Goal: Information Seeking & Learning: Learn about a topic

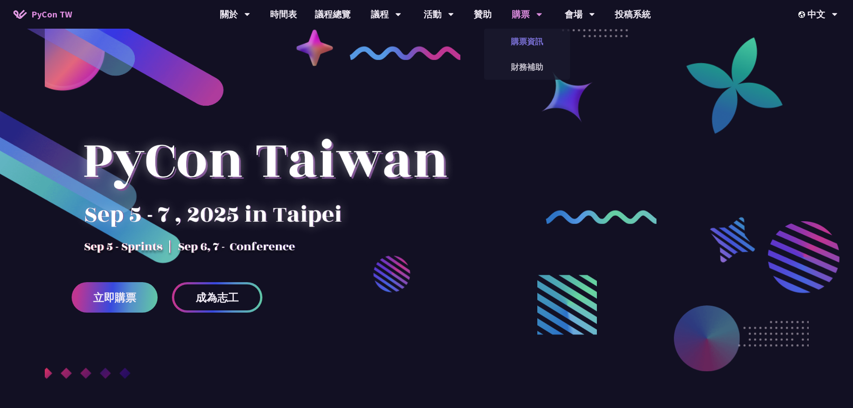
click at [527, 34] on link "購票資訊" at bounding box center [527, 41] width 86 height 21
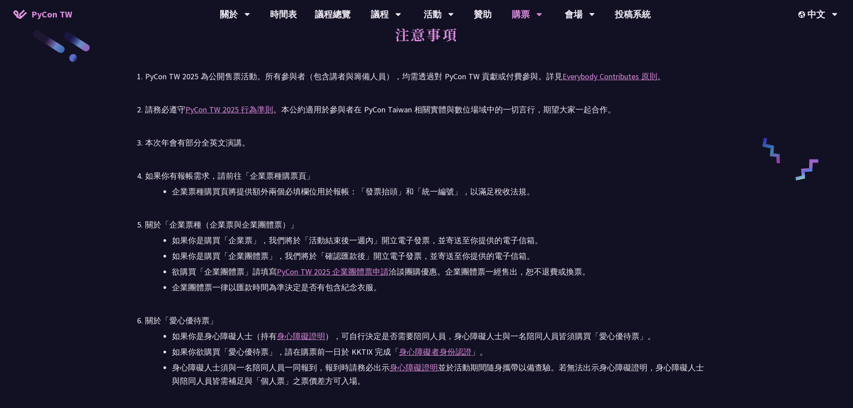
scroll to position [1210, 0]
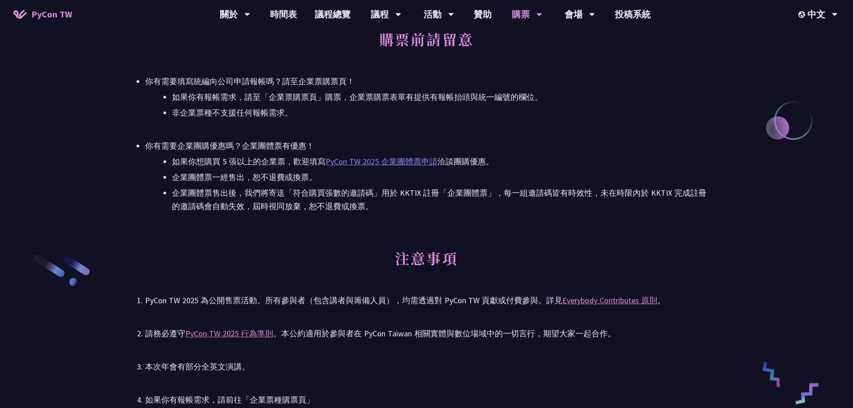
click at [337, 162] on link "PyCon TW 2025 企業團體票申請" at bounding box center [382, 161] width 112 height 10
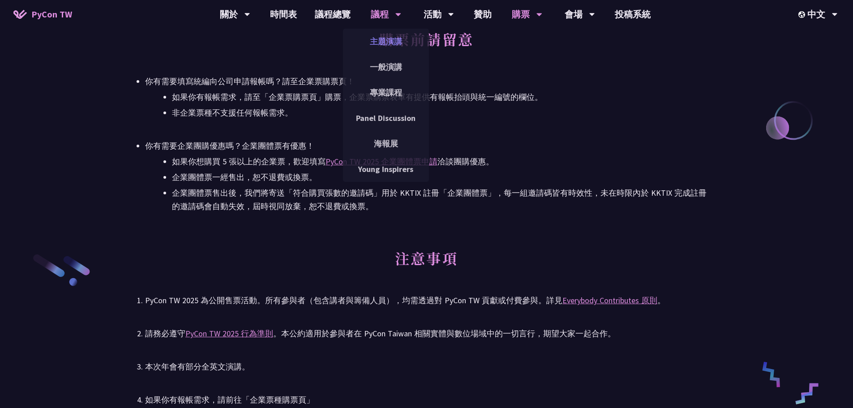
click at [379, 46] on link "主題演講" at bounding box center [386, 41] width 86 height 21
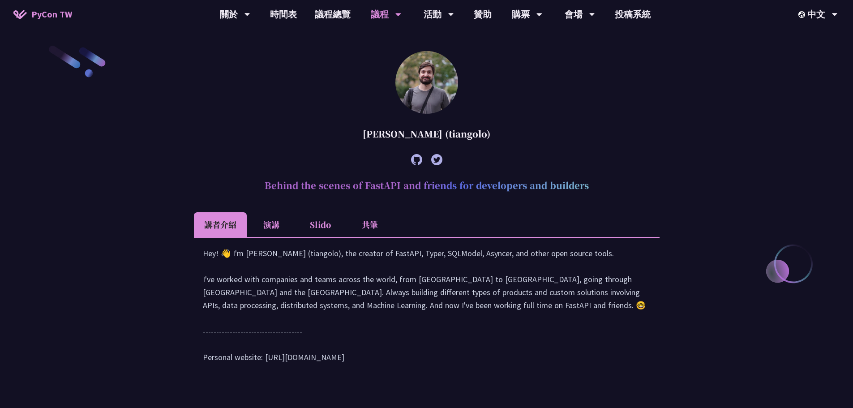
scroll to position [358, 0]
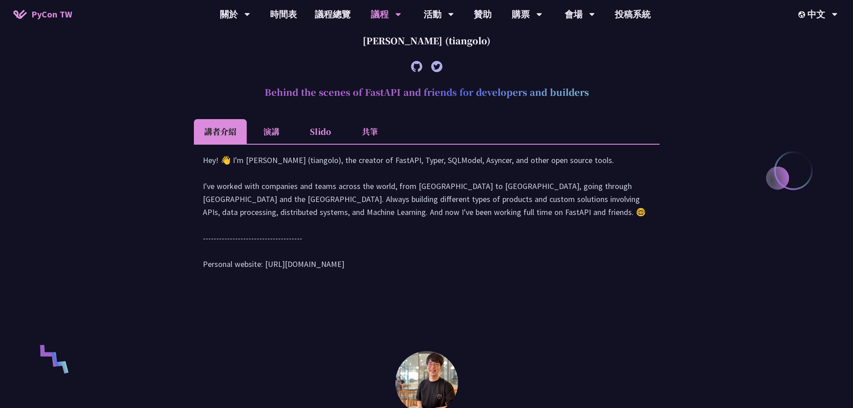
click at [279, 134] on li "演講" at bounding box center [271, 131] width 49 height 25
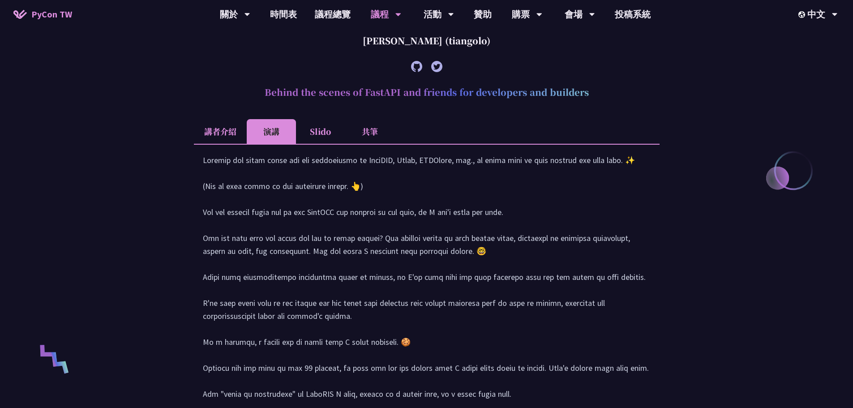
click at [241, 131] on li "講者介紹" at bounding box center [220, 131] width 53 height 25
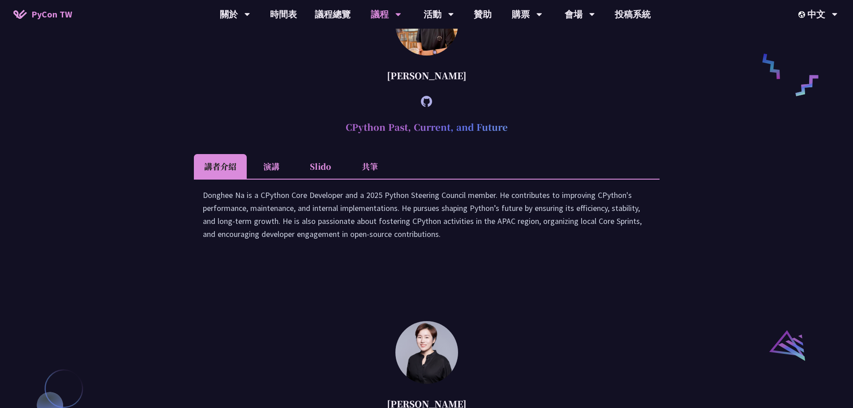
scroll to position [986, 0]
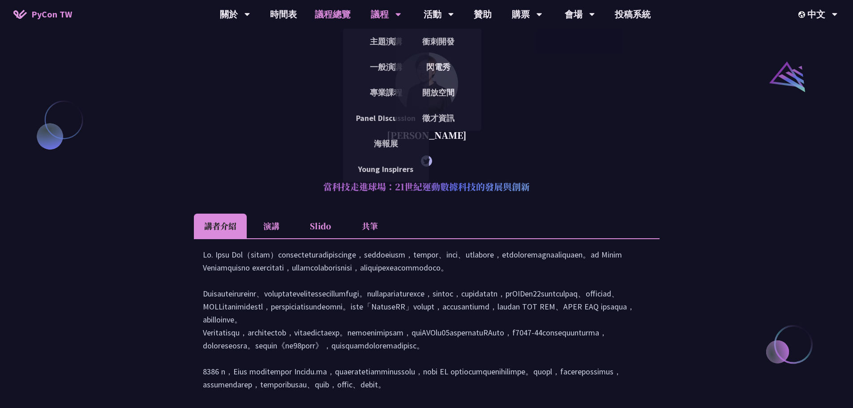
click at [348, 19] on link "議程總覽" at bounding box center [333, 14] width 54 height 29
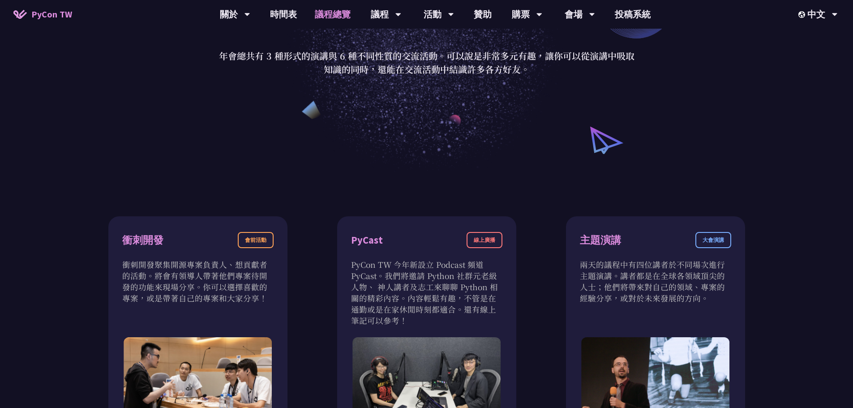
scroll to position [45, 0]
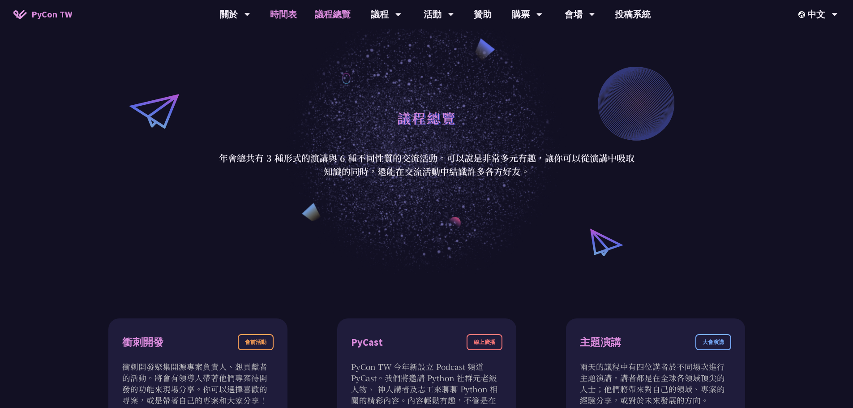
click at [280, 13] on link "時間表" at bounding box center [283, 14] width 45 height 29
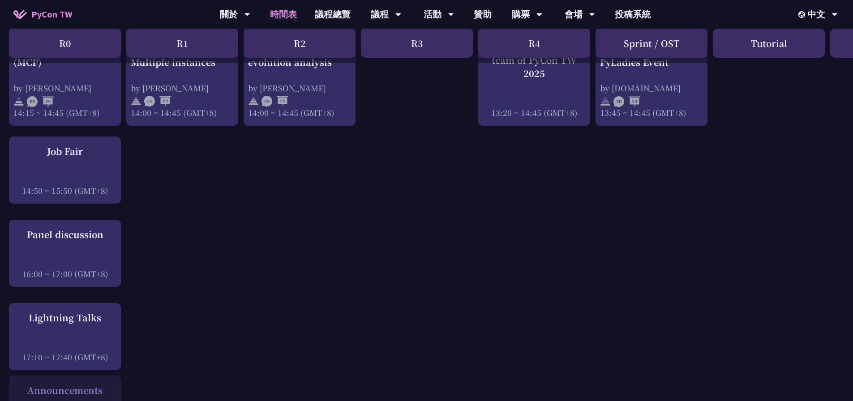
scroll to position [1030, 0]
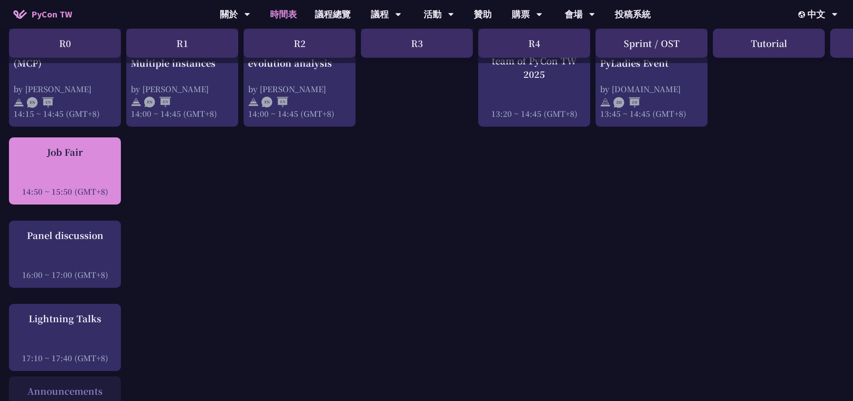
click at [87, 160] on div "Job Fair 14:50 ~ 15:50 (GMT+8)" at bounding box center [64, 172] width 103 height 52
click at [74, 165] on div "Job Fair 14:50 ~ 15:50 (GMT+8)" at bounding box center [64, 172] width 103 height 52
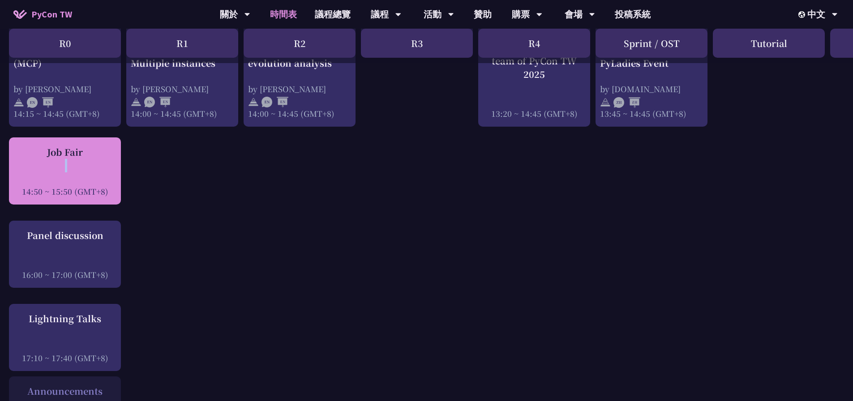
click at [74, 165] on div "Job Fair 14:50 ~ 15:50 (GMT+8)" at bounding box center [64, 172] width 103 height 52
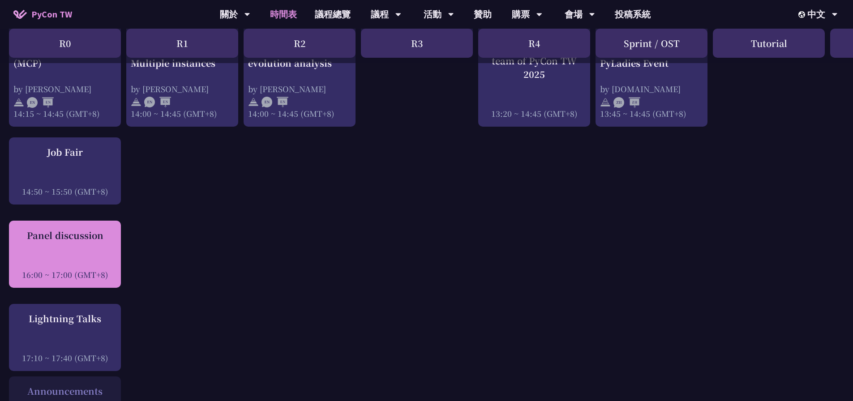
click at [65, 224] on div "Panel discussion 16:00 ~ 17:00 (GMT+8)" at bounding box center [65, 254] width 112 height 67
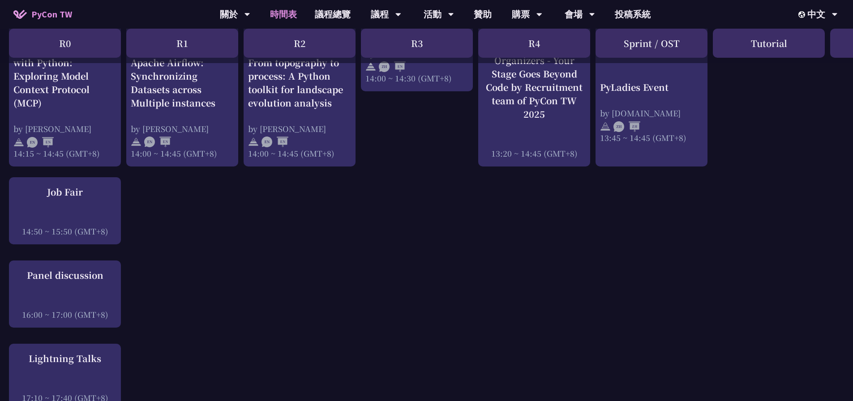
scroll to position [896, 0]
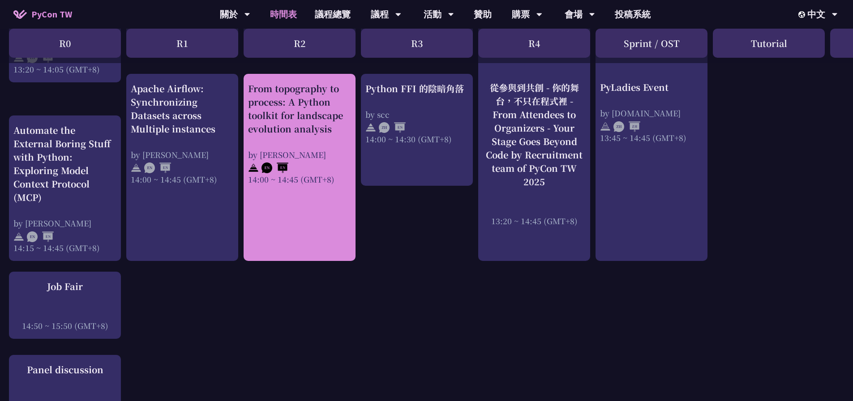
click at [290, 184] on div "14:00 ~ 14:45 (GMT+8)" at bounding box center [299, 179] width 103 height 11
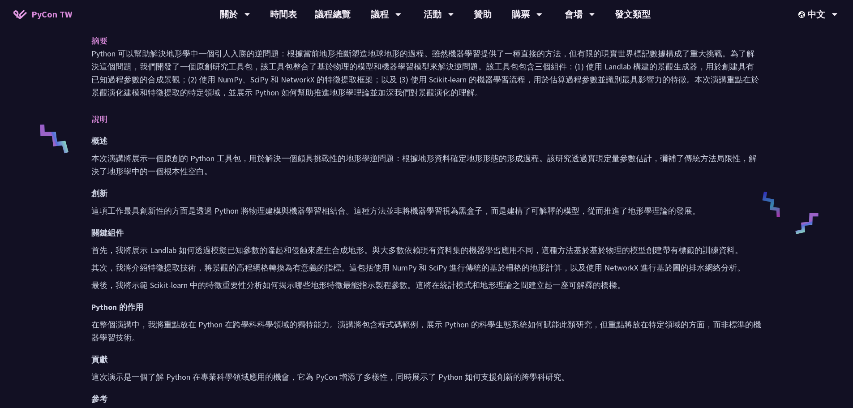
scroll to position [314, 0]
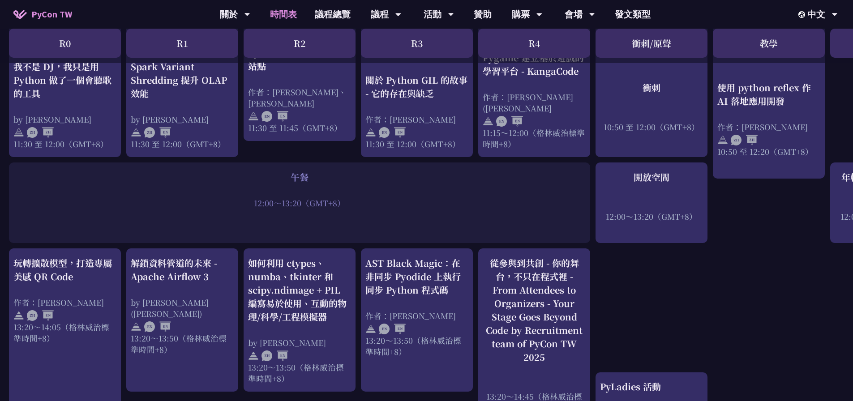
scroll to position [516, 0]
